Goal: Task Accomplishment & Management: Use online tool/utility

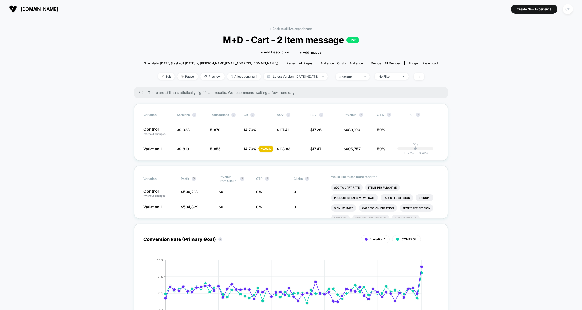
click at [45, 7] on span "[DOMAIN_NAME]" at bounding box center [39, 8] width 37 height 5
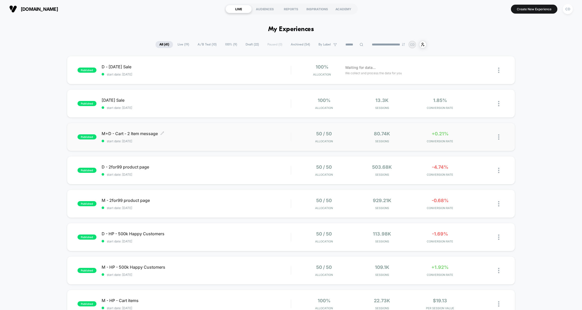
click at [122, 134] on span "M+D - Cart - 2 Item message Click to edit experience details" at bounding box center [196, 133] width 189 height 5
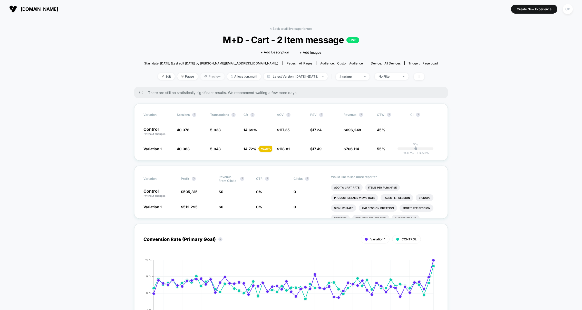
click at [203, 77] on span "Preview" at bounding box center [212, 76] width 24 height 7
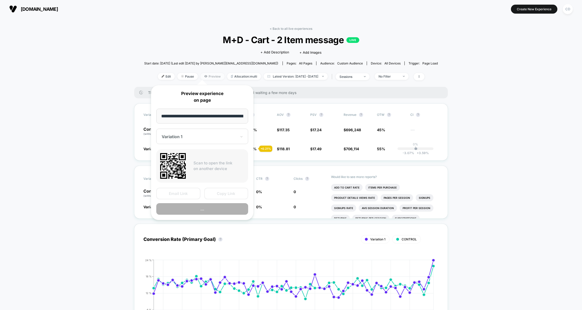
scroll to position [0, 78]
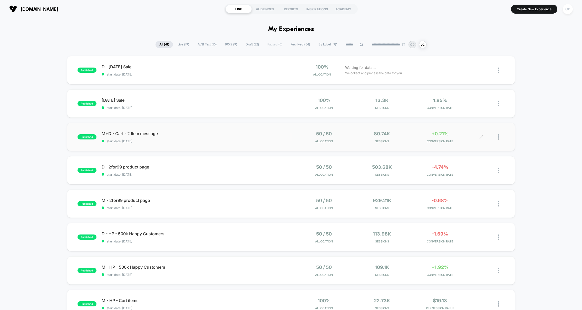
click at [498, 140] on div at bounding box center [501, 137] width 6 height 12
click at [472, 132] on div "Pause" at bounding box center [472, 131] width 46 height 12
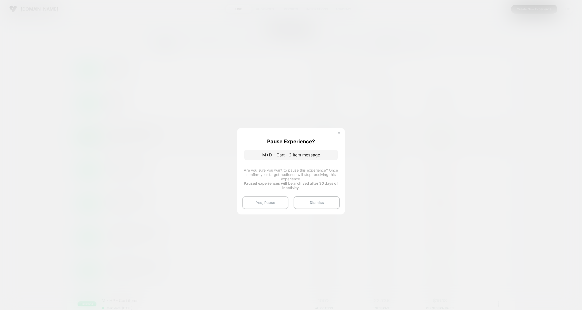
click at [281, 203] on button "Yes, Pause" at bounding box center [265, 202] width 46 height 13
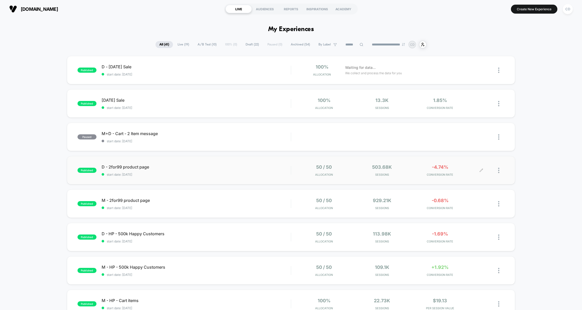
click at [500, 170] on div at bounding box center [501, 170] width 6 height 12
click at [523, 173] on div "published D - Labor Day Sale start date: 8/28/2025 100% Allocation Waiting for …" at bounding box center [291, 272] width 582 height 432
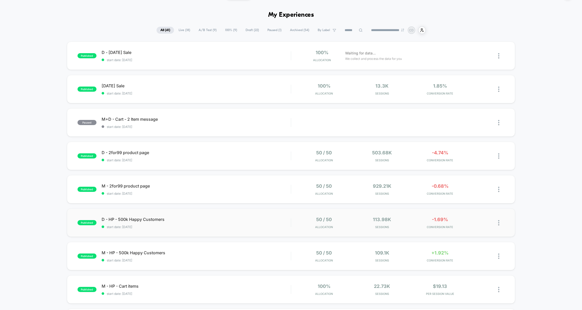
scroll to position [8, 0]
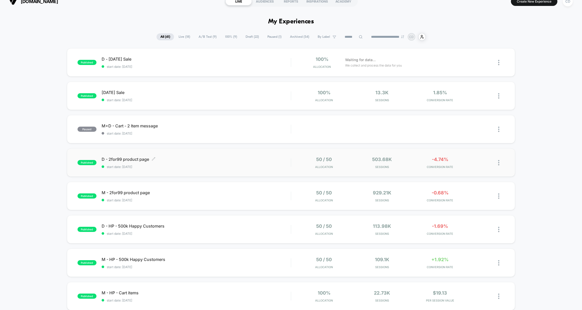
click at [136, 160] on span "D - 2for99 product page Click to edit experience details" at bounding box center [196, 158] width 189 height 5
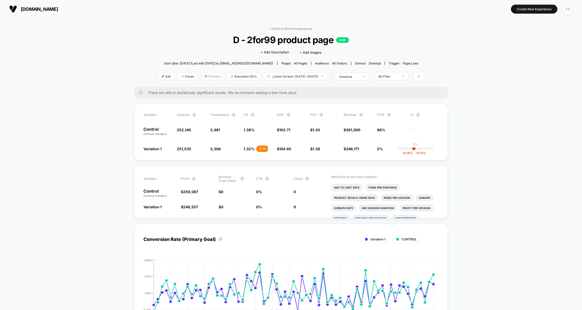
click at [205, 78] on span "Preview" at bounding box center [212, 76] width 24 height 7
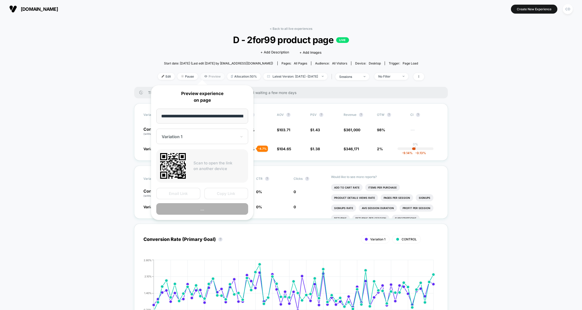
scroll to position [0, 322]
click at [209, 119] on input "**********" at bounding box center [202, 116] width 92 height 15
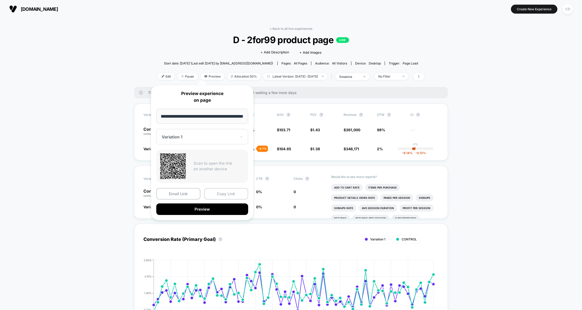
click at [235, 191] on button "Copy Link" at bounding box center [226, 194] width 44 height 12
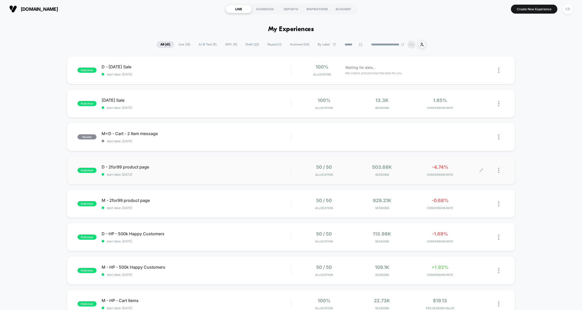
click at [500, 170] on div at bounding box center [501, 170] width 6 height 12
click at [468, 165] on div "Pause" at bounding box center [472, 165] width 46 height 12
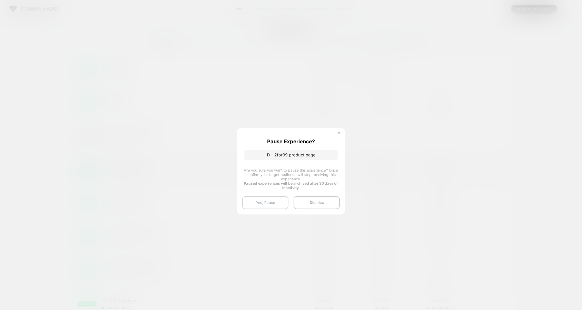
click at [264, 199] on button "Yes, Pause" at bounding box center [265, 202] width 46 height 13
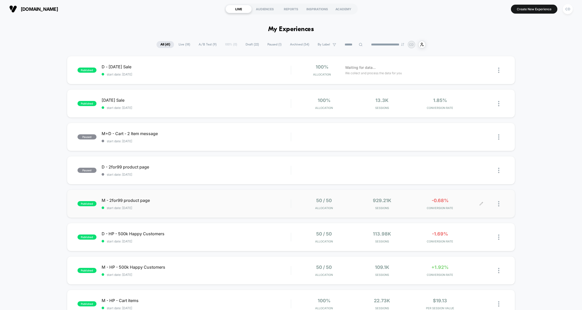
click at [498, 205] on img at bounding box center [498, 203] width 1 height 5
click at [470, 198] on div "Pause" at bounding box center [472, 198] width 46 height 12
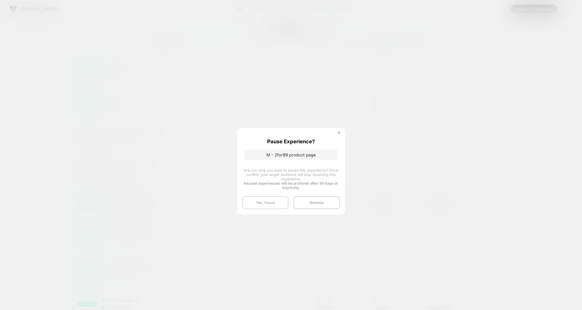
click at [270, 203] on button "Yes, Pause" at bounding box center [265, 202] width 46 height 13
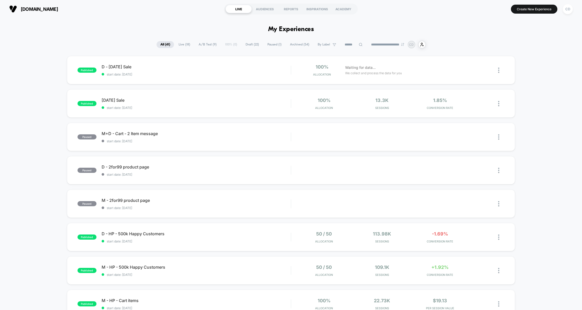
click at [558, 66] on div "published D - [DATE] Sale start date: [DATE] 100% Allocation Waiting for data..…" at bounding box center [291, 272] width 582 height 432
click at [549, 101] on div "published D - [DATE] Sale start date: [DATE] 100% Allocation Waiting for data..…" at bounding box center [291, 272] width 582 height 432
